Goal: Information Seeking & Learning: Learn about a topic

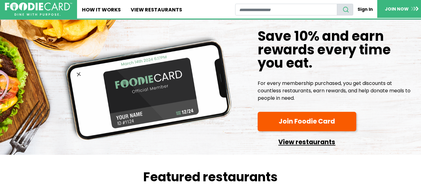
click at [288, 140] on link "View restaurants" at bounding box center [307, 140] width 99 height 14
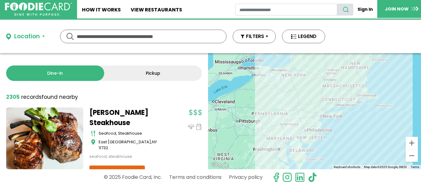
click at [127, 34] on input "text" at bounding box center [143, 36] width 133 height 13
type input "*****"
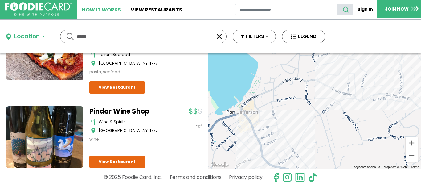
click at [100, 8] on link "How It Works" at bounding box center [101, 9] width 49 height 18
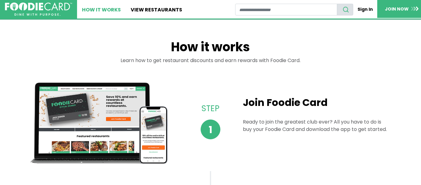
click at [96, 11] on link "How It Works" at bounding box center [101, 9] width 49 height 18
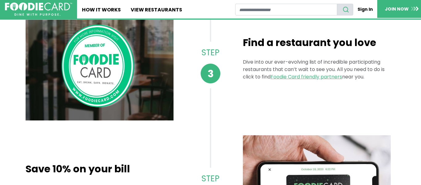
scroll to position [303, 0]
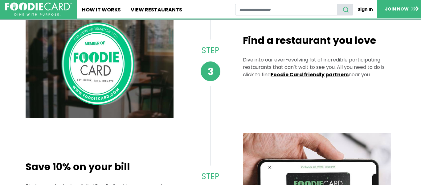
click at [322, 74] on link "Foodie Card friendly partners" at bounding box center [309, 74] width 78 height 7
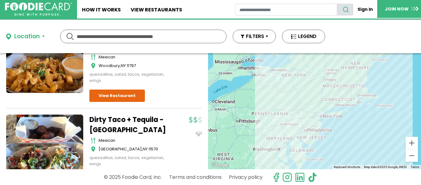
scroll to position [291, 0]
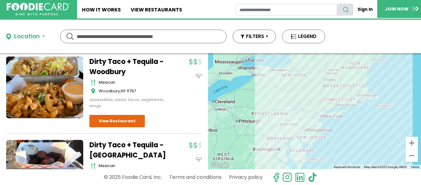
click at [41, 6] on img at bounding box center [38, 9] width 64 height 13
